Goal: Task Accomplishment & Management: Complete application form

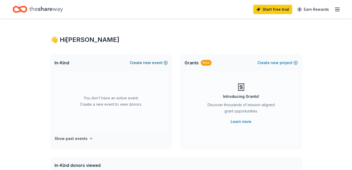
click at [154, 63] on button "Create new event" at bounding box center [149, 63] width 38 height 6
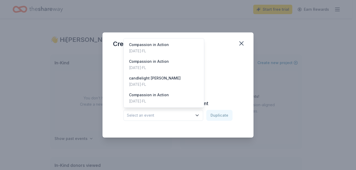
click at [172, 115] on span "Select an event" at bounding box center [159, 115] width 65 height 6
click at [169, 47] on div "Compassion in Action Sep 21, 2025 · FL" at bounding box center [164, 48] width 78 height 17
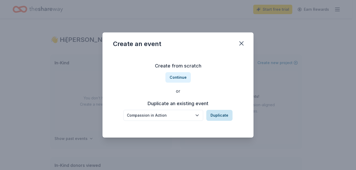
click at [217, 114] on button "Duplicate" at bounding box center [219, 115] width 26 height 11
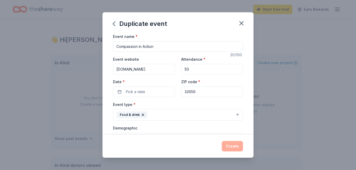
drag, startPoint x: 189, startPoint y: 69, endPoint x: 180, endPoint y: 68, distance: 9.3
click at [181, 68] on input "50" at bounding box center [212, 69] width 62 height 10
type input "100"
click at [155, 92] on button "Pick a date" at bounding box center [144, 92] width 62 height 10
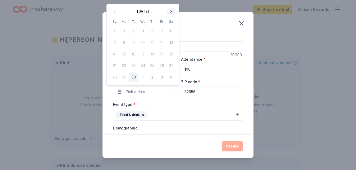
click at [170, 13] on button "Go to next month" at bounding box center [170, 11] width 7 height 7
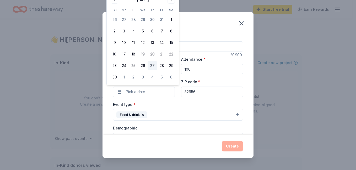
click at [153, 67] on button "27" at bounding box center [151, 65] width 9 height 9
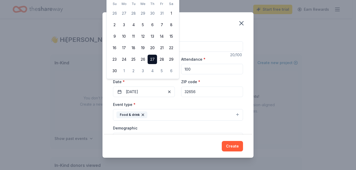
scroll to position [26, 0]
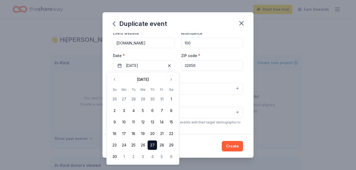
click at [235, 100] on div "Demographic All genders" at bounding box center [178, 109] width 130 height 20
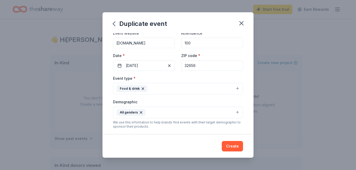
click at [234, 89] on button "Food & drink" at bounding box center [178, 89] width 130 height 12
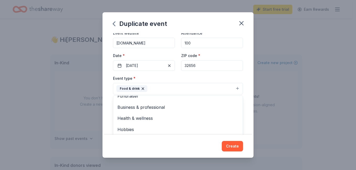
click at [244, 87] on div "Event name * Compassion in Action 20 /100 Event website www.cwoj.net Attendance…" at bounding box center [177, 84] width 151 height 102
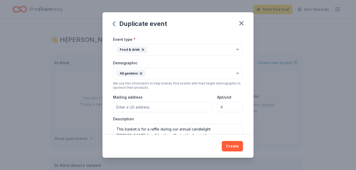
scroll to position [79, 0]
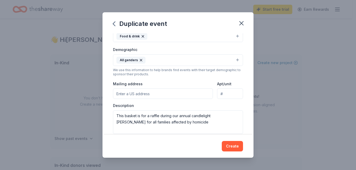
click at [190, 62] on button "All genders" at bounding box center [178, 60] width 130 height 12
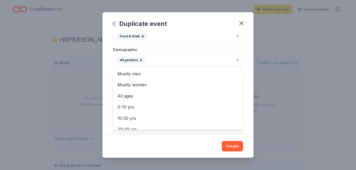
click at [190, 62] on button "All genders" at bounding box center [178, 60] width 130 height 12
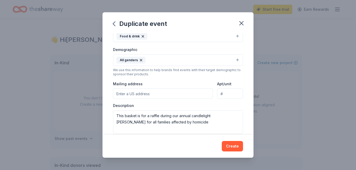
click at [179, 96] on input "Mailing address" at bounding box center [163, 94] width 100 height 10
type input "6565 Woodland Dr"
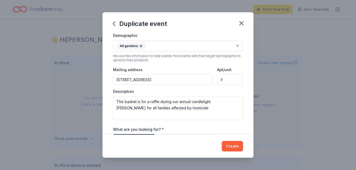
scroll to position [105, 0]
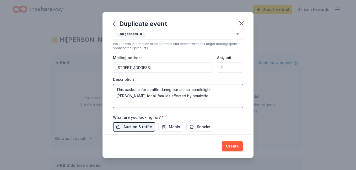
drag, startPoint x: 116, startPoint y: 90, endPoint x: 179, endPoint y: 98, distance: 63.9
click at [179, 98] on textarea "This basket is for a raffle during our annual candlelight vigil for all familie…" at bounding box center [178, 96] width 130 height 24
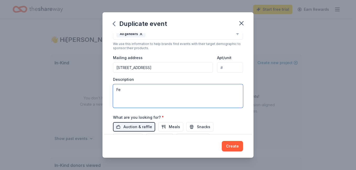
type textarea "F"
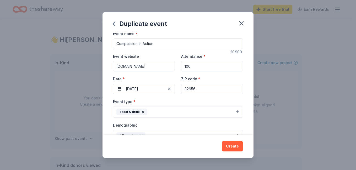
scroll to position [0, 0]
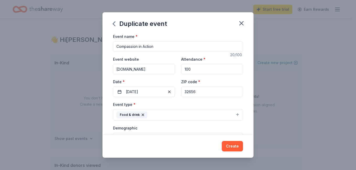
type textarea "We are putting compassion into action and feeding our street friends a hot meal…"
drag, startPoint x: 197, startPoint y: 72, endPoint x: 182, endPoint y: 69, distance: 15.4
click at [182, 69] on input "100" at bounding box center [212, 69] width 62 height 10
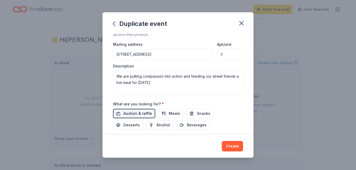
scroll to position [131, 0]
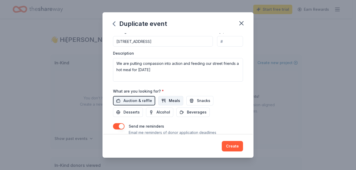
type input "200"
click at [177, 101] on span "Meals" at bounding box center [174, 101] width 11 height 6
click at [149, 98] on span "Auction & raffle" at bounding box center [137, 101] width 29 height 6
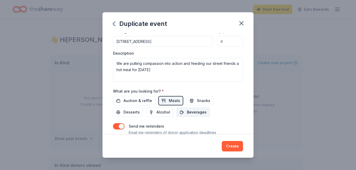
click at [196, 113] on span "Beverages" at bounding box center [197, 112] width 20 height 6
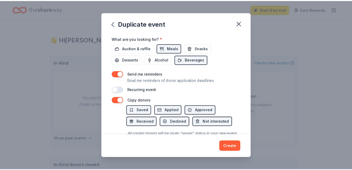
scroll to position [207, 0]
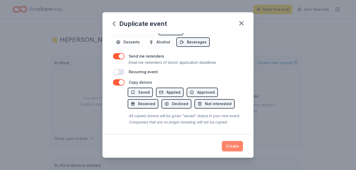
click at [231, 147] on button "Create" at bounding box center [232, 146] width 21 height 10
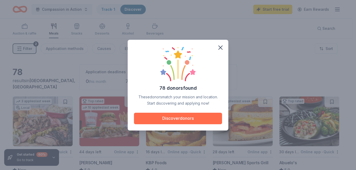
click at [204, 118] on button "Discover donors" at bounding box center [178, 119] width 88 height 12
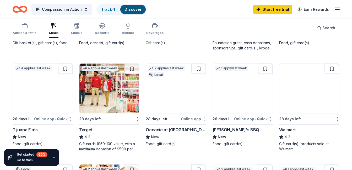
scroll to position [236, 0]
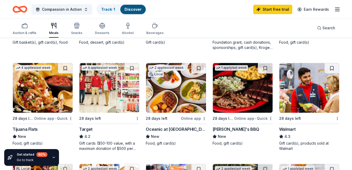
click at [305, 103] on img at bounding box center [309, 88] width 60 height 50
click at [105, 110] on img at bounding box center [109, 88] width 60 height 50
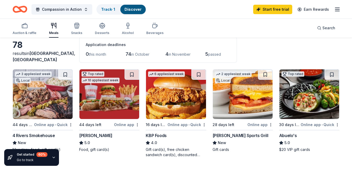
scroll to position [0, 0]
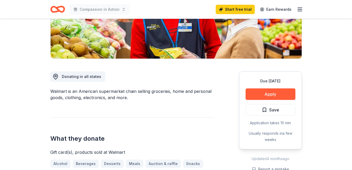
scroll to position [105, 0]
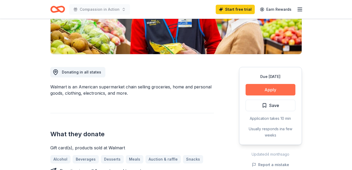
click at [259, 88] on button "Apply" at bounding box center [270, 90] width 50 height 12
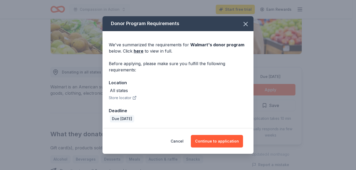
click at [119, 100] on button "Store locator" at bounding box center [123, 98] width 28 height 6
drag, startPoint x: 180, startPoint y: 141, endPoint x: 186, endPoint y: 143, distance: 5.7
click at [183, 143] on button "Cancel" at bounding box center [177, 141] width 13 height 13
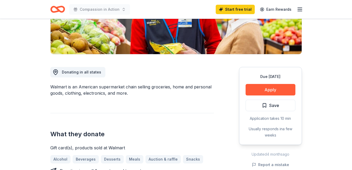
click at [182, 142] on div "What they donate Gift card(s), products sold at Walmart Alcohol Beverages Desse…" at bounding box center [131, 143] width 163 height 61
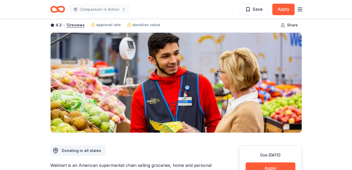
scroll to position [0, 0]
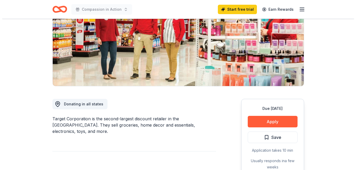
scroll to position [79, 0]
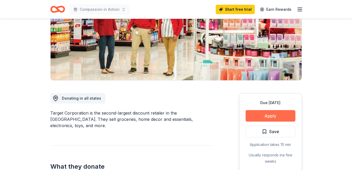
click at [287, 116] on button "Apply" at bounding box center [270, 116] width 50 height 12
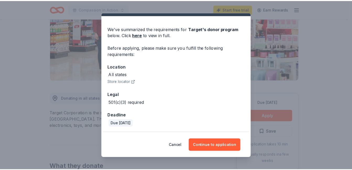
scroll to position [13, 0]
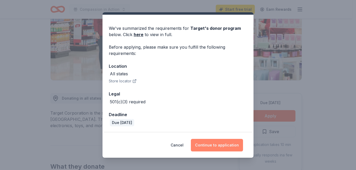
click at [233, 145] on button "Continue to application" at bounding box center [217, 145] width 52 height 13
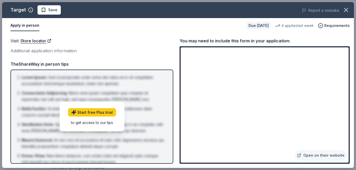
click at [24, 26] on button "Apply in person" at bounding box center [24, 25] width 29 height 11
click at [345, 10] on icon "button" at bounding box center [345, 9] width 7 height 7
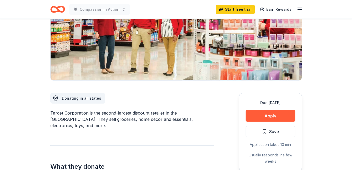
scroll to position [0, 0]
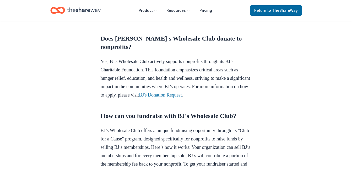
scroll to position [210, 0]
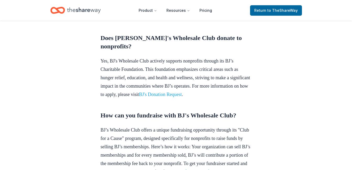
click at [182, 97] on link "BJ's Donation Request" at bounding box center [160, 94] width 43 height 5
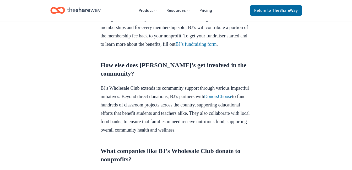
scroll to position [341, 0]
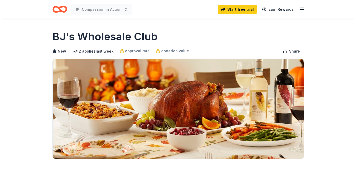
scroll to position [79, 0]
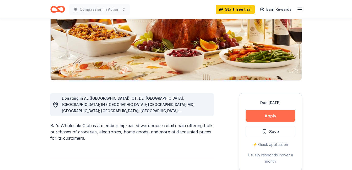
click at [267, 112] on button "Apply" at bounding box center [270, 116] width 50 height 12
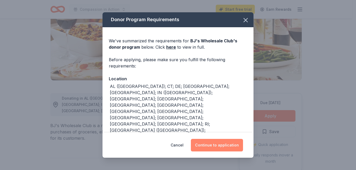
click at [218, 140] on button "Continue to application" at bounding box center [217, 145] width 52 height 13
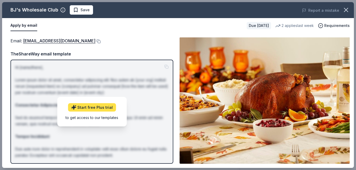
click at [105, 105] on link "Start free Plus trial" at bounding box center [92, 107] width 48 height 8
click at [327, 26] on span "Requirements" at bounding box center [336, 26] width 25 height 6
click at [176, 160] on div "Email : community@bjs.com Email : community@bjs.com TheShareWay email template …" at bounding box center [178, 100] width 352 height 135
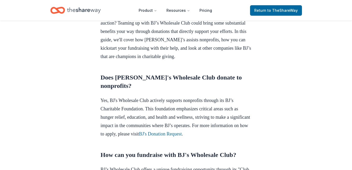
scroll to position [183, 0]
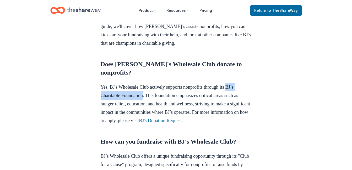
drag, startPoint x: 237, startPoint y: 95, endPoint x: 148, endPoint y: 101, distance: 89.3
click at [148, 101] on p "Yes, BJ's Wholesale Club actively supports nonprofits through its BJ’s Charitab…" at bounding box center [176, 104] width 151 height 42
drag, startPoint x: 148, startPoint y: 101, endPoint x: 143, endPoint y: 104, distance: 5.7
copy p "BJ’s Charitable Foundation"
